Goal: Information Seeking & Learning: Learn about a topic

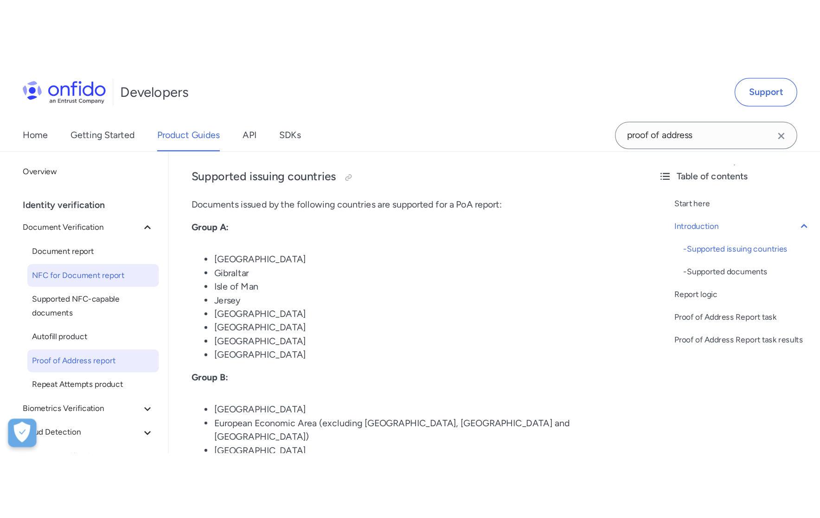
scroll to position [274, 0]
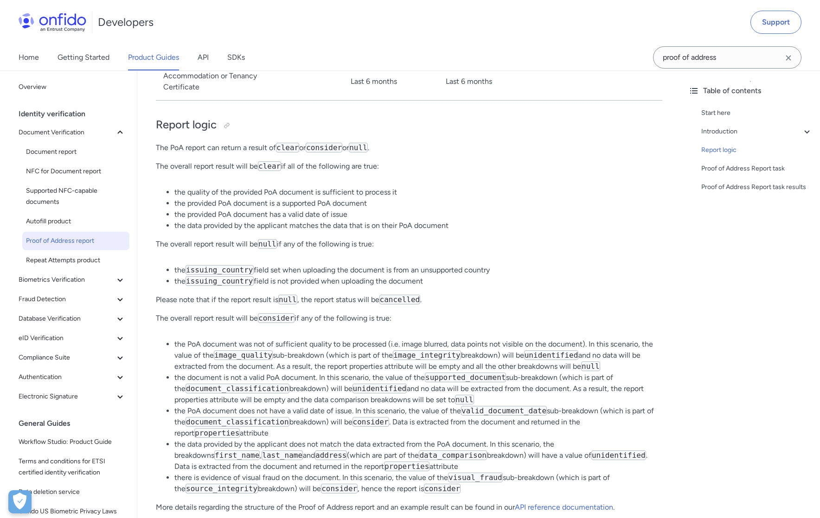
scroll to position [1557, 0]
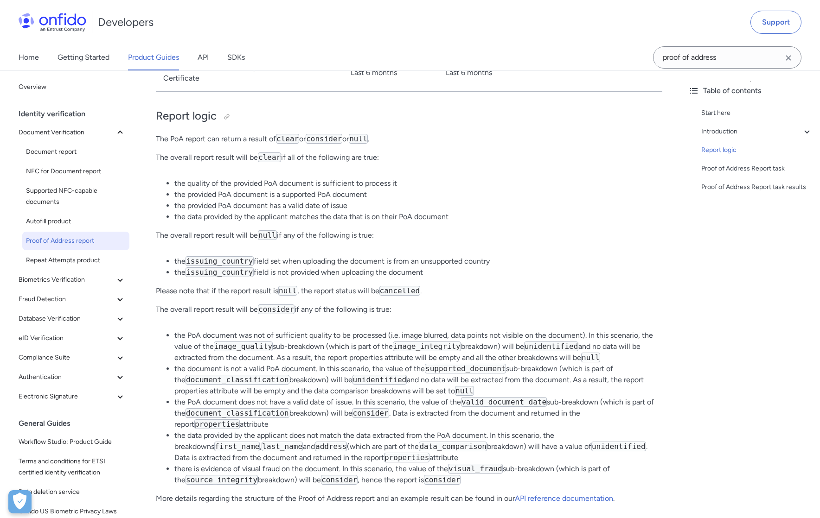
scroll to position [1569, 0]
click at [690, 327] on div "Table of contents Start here Introduction - Supported issuing countries - Suppo…" at bounding box center [750, 294] width 139 height 448
click at [690, 335] on div "Table of contents Start here Introduction - Supported issuing countries - Suppo…" at bounding box center [750, 294] width 139 height 448
click at [691, 346] on div "Table of contents Start here Introduction - Supported issuing countries - Suppo…" at bounding box center [750, 294] width 139 height 448
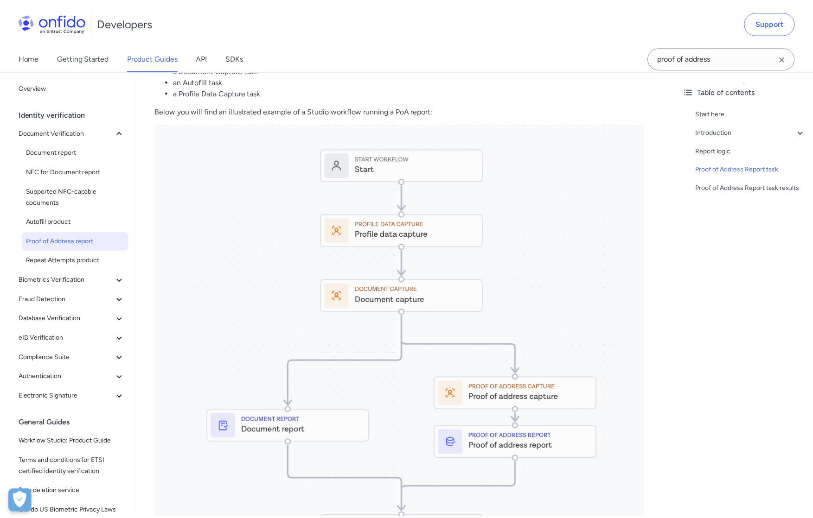
scroll to position [2120, 0]
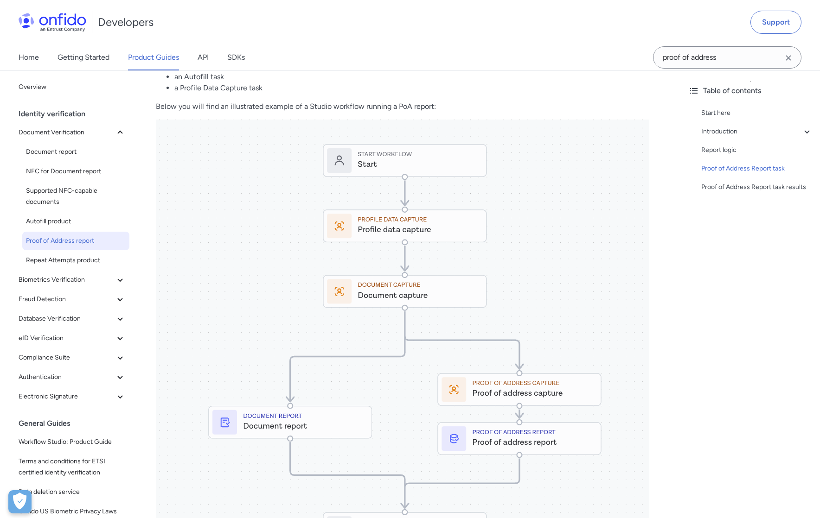
click at [695, 373] on div "Table of contents Start here Introduction - Supported issuing countries - Suppo…" at bounding box center [750, 294] width 139 height 448
click at [692, 325] on div "Table of contents Start here Introduction - Supported issuing countries - Suppo…" at bounding box center [750, 294] width 139 height 448
